Goal: Information Seeking & Learning: Learn about a topic

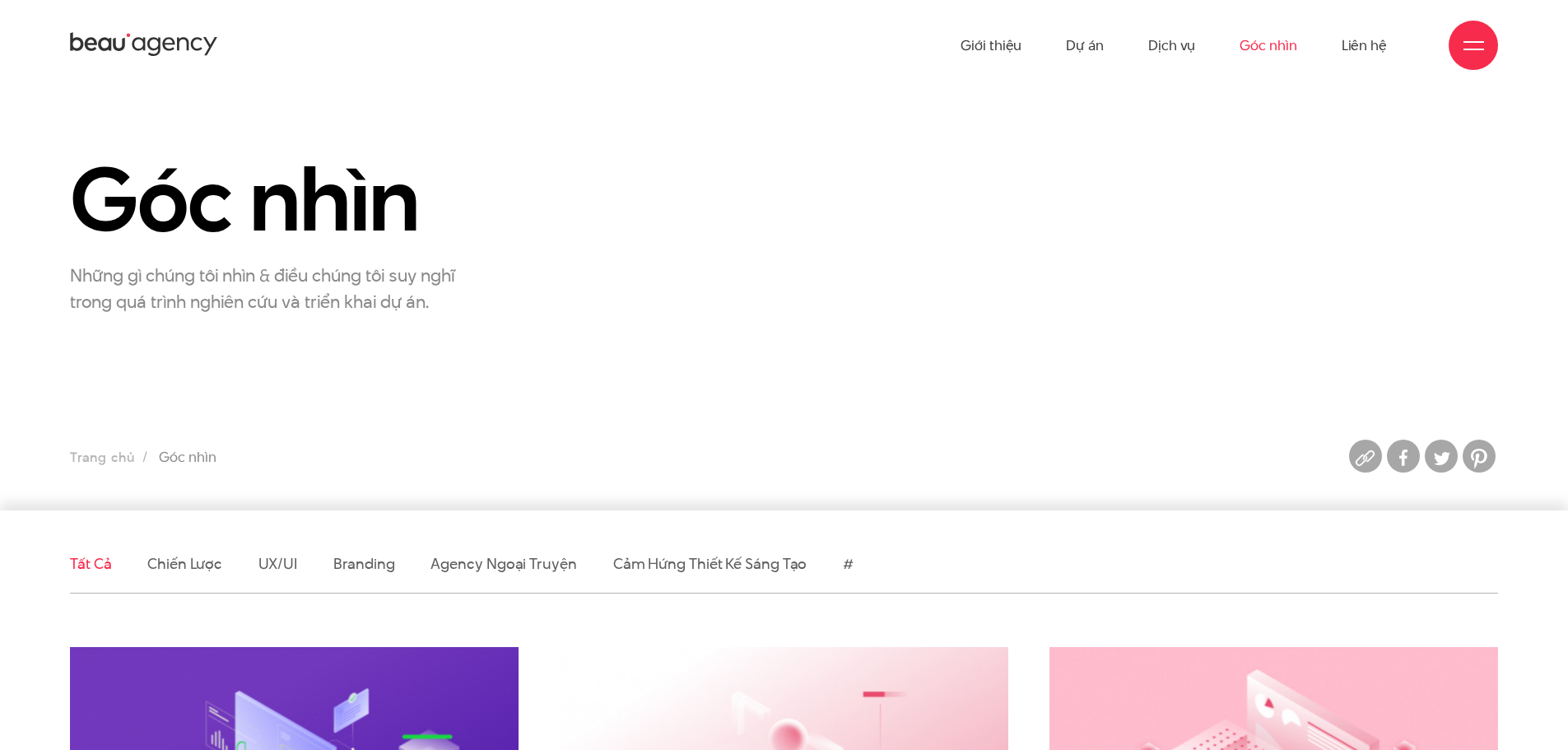
click at [494, 559] on link "Agency ngoại truyện" at bounding box center [503, 563] width 146 height 21
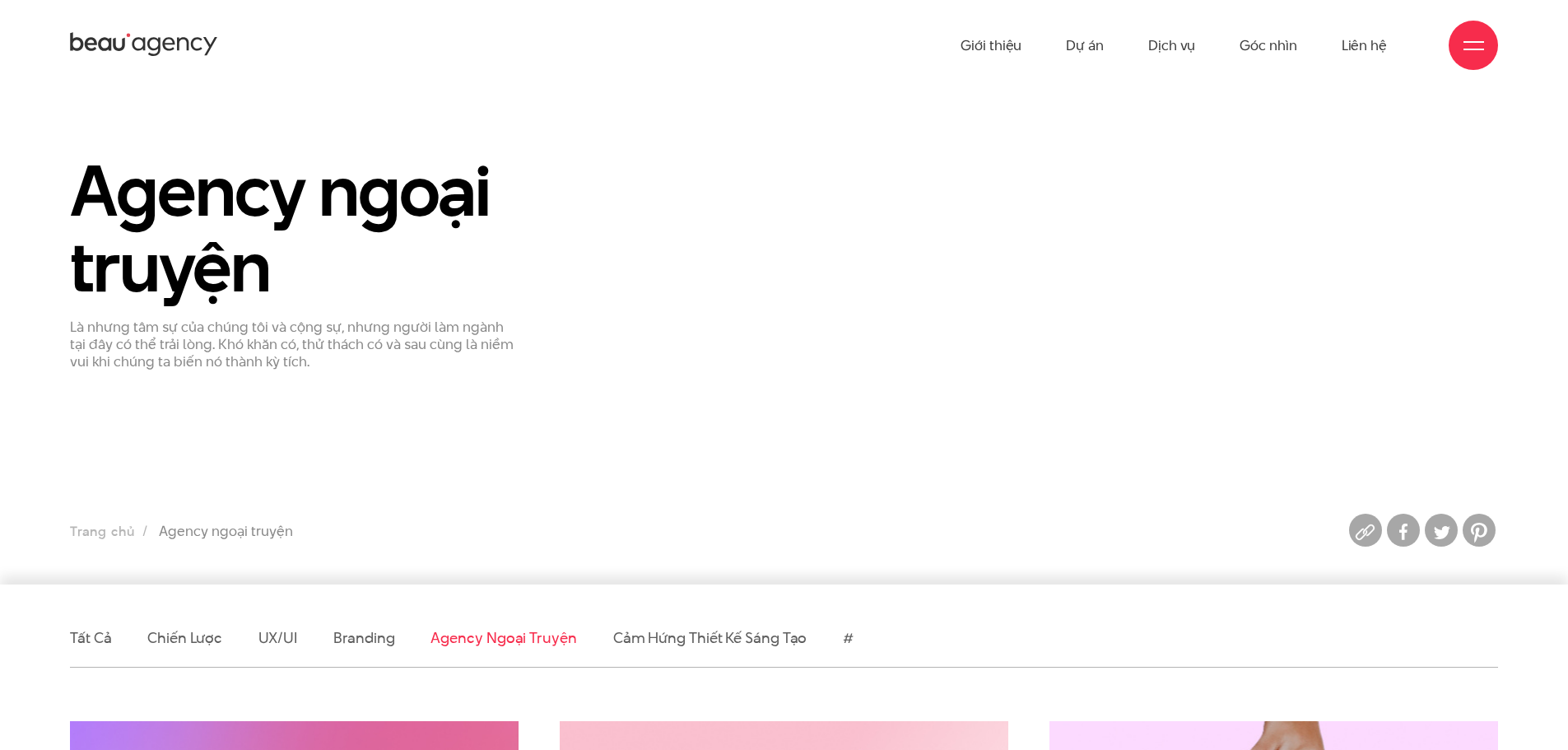
click at [1026, 52] on ul "Giới thiệu Dự án Dịch vụ Góc nhìn Liên hệ" at bounding box center [1174, 45] width 426 height 90
click at [1004, 55] on link "Giới thiệu" at bounding box center [990, 45] width 60 height 90
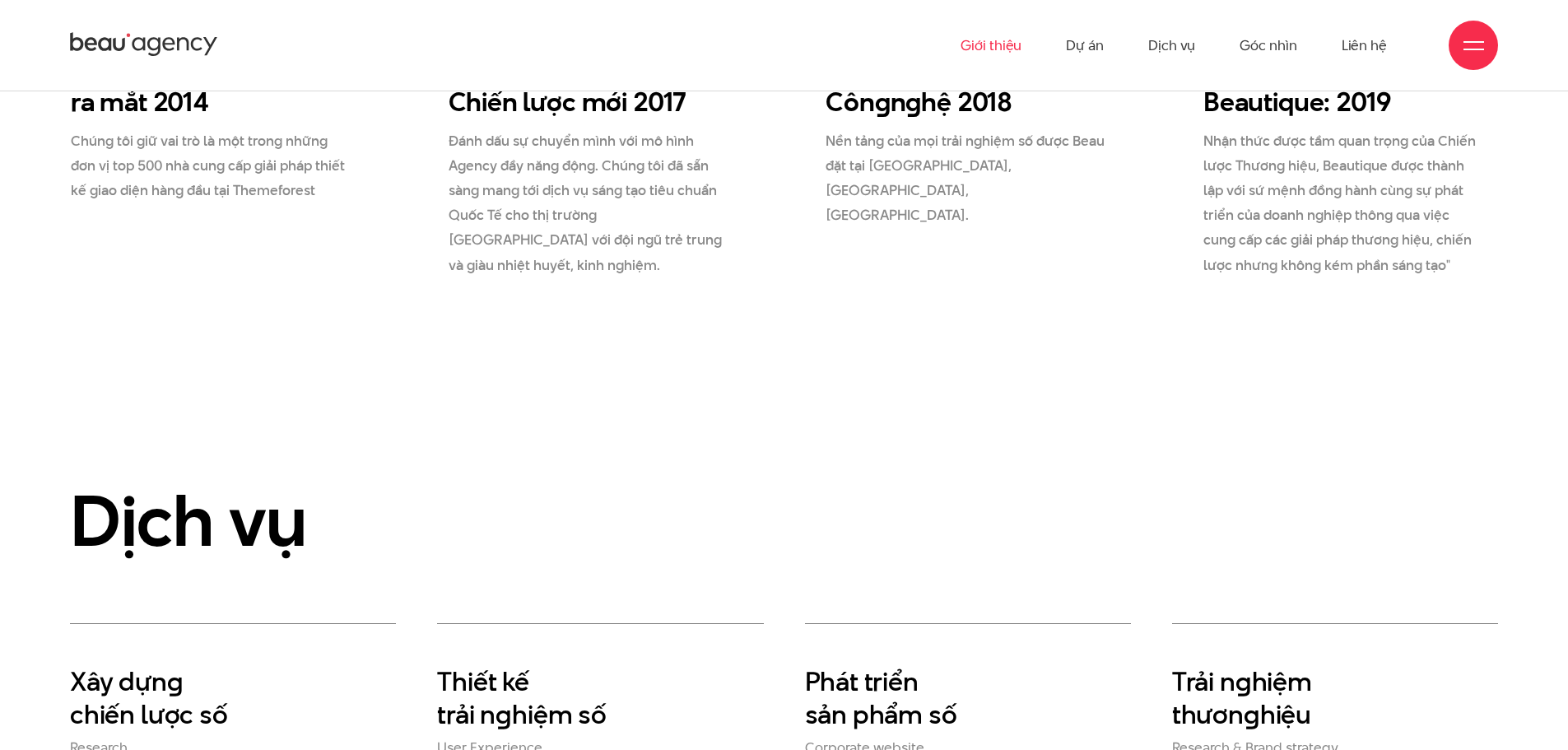
scroll to position [2962, 0]
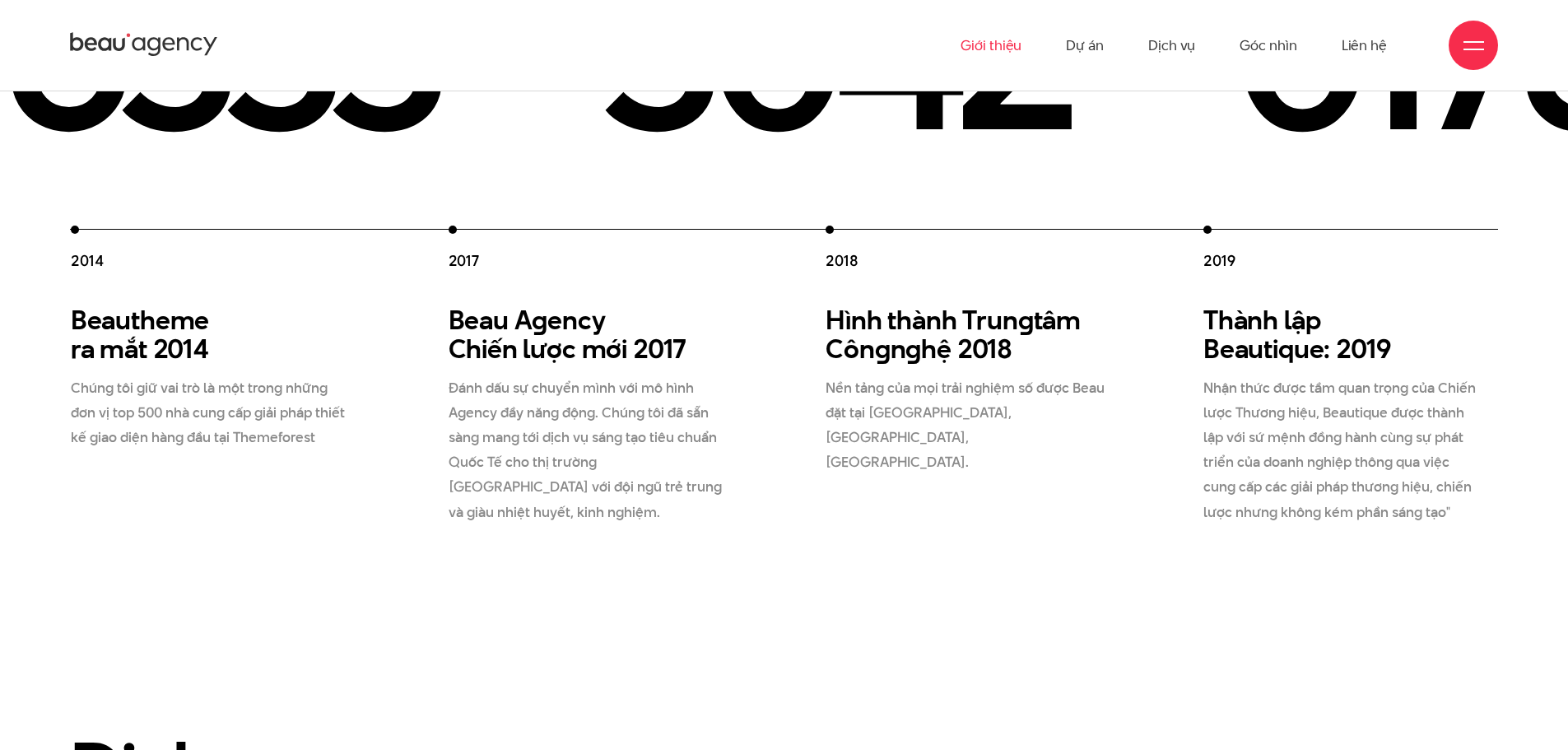
drag, startPoint x: 839, startPoint y: 353, endPoint x: 602, endPoint y: 349, distance: 237.0
click at [636, 353] on div "2012 Beau Creative thành lập 2012 Chúng tôi gia nhập thị trường, và cung cấp gi…" at bounding box center [637, 375] width 1889 height 299
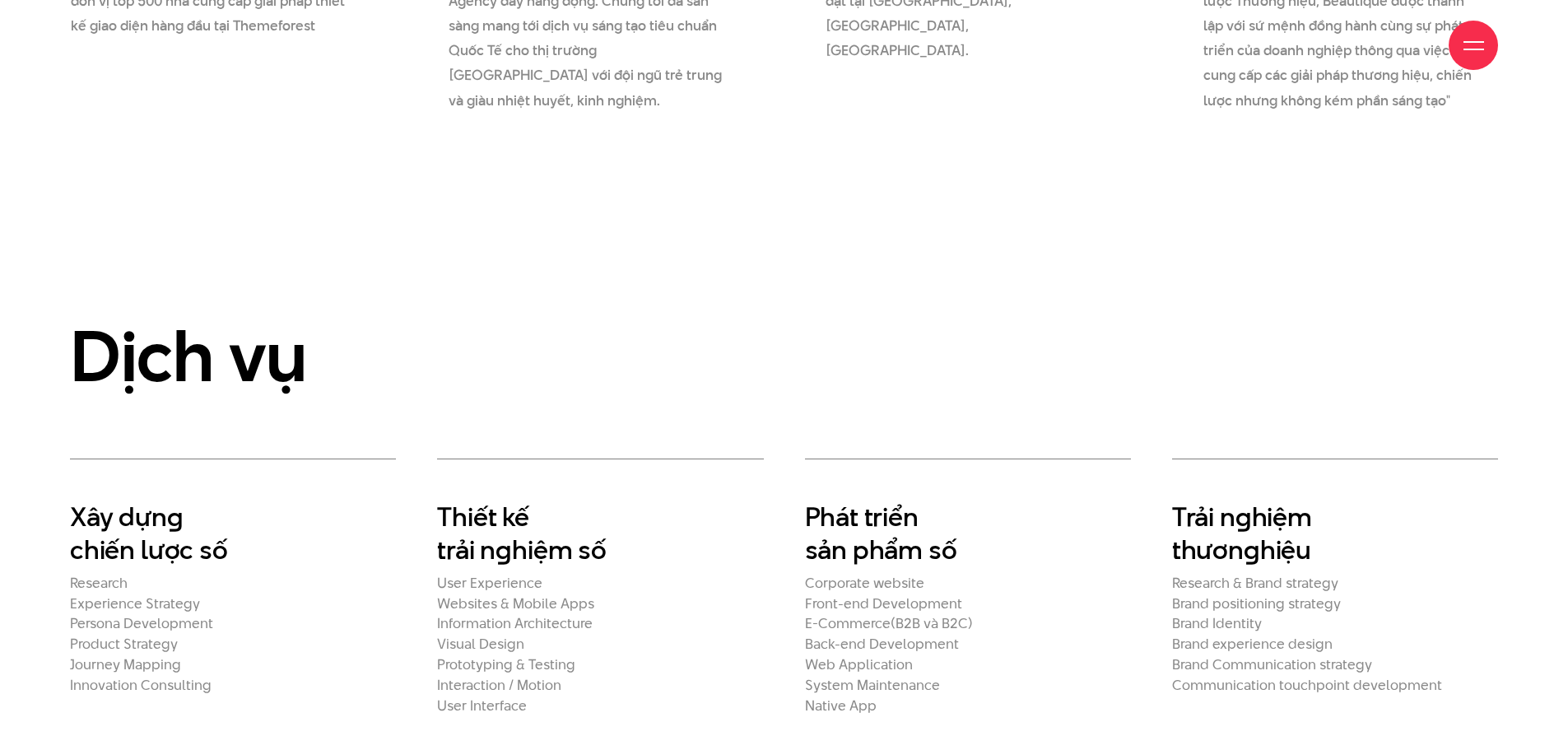
scroll to position [3457, 0]
